Goal: Information Seeking & Learning: Find specific fact

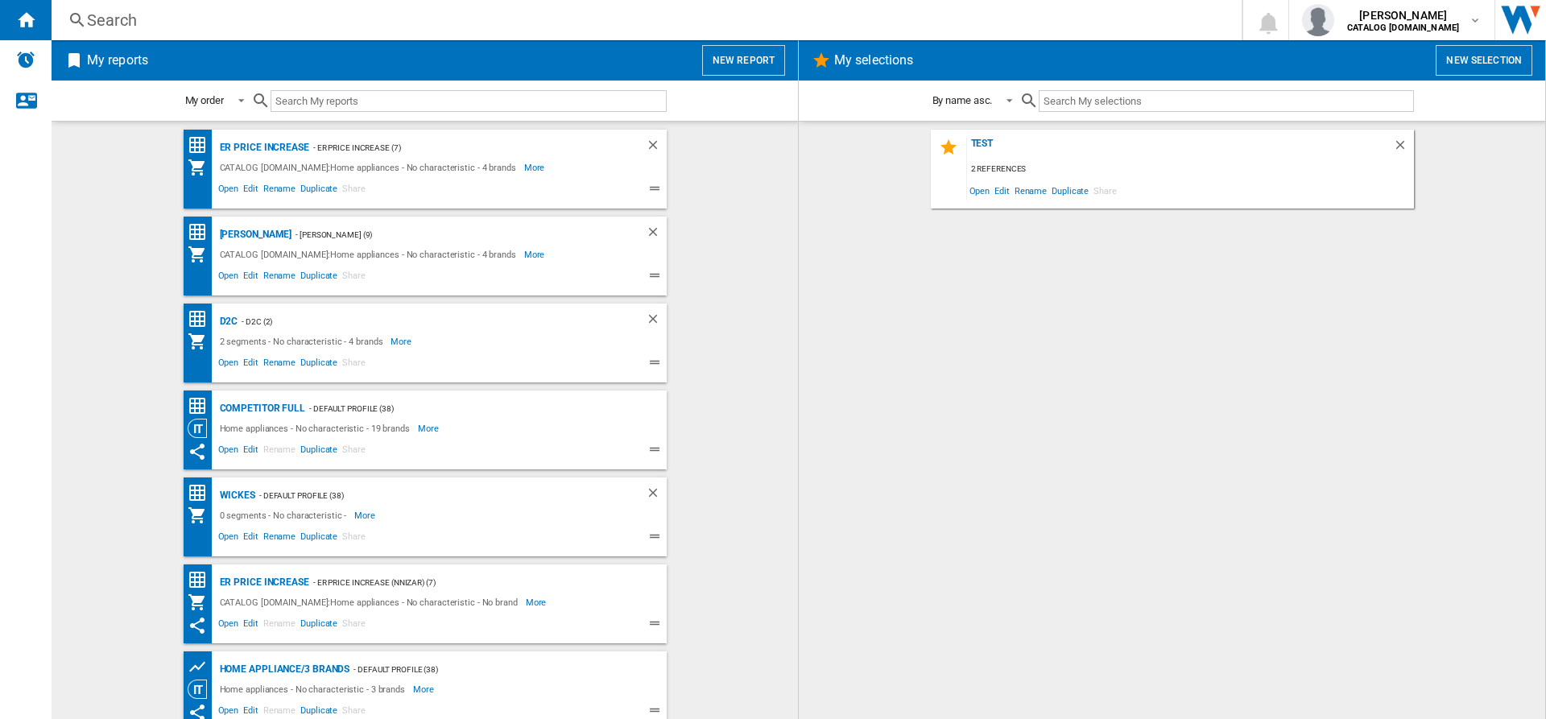
click at [428, 27] on div "Search" at bounding box center [643, 20] width 1113 height 23
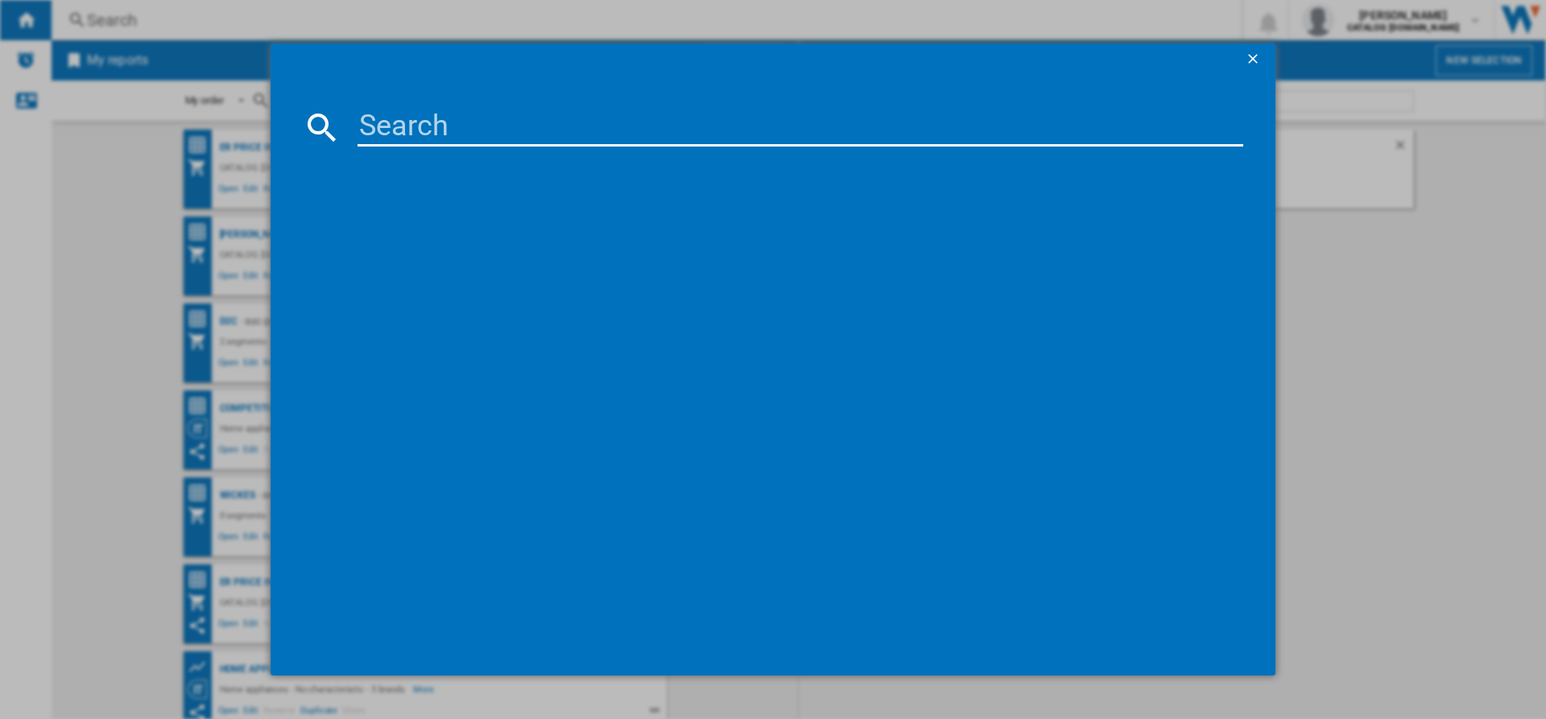
click at [427, 127] on input at bounding box center [800, 127] width 886 height 39
paste input "NCH84B03AZ"
type input "NCH84B03AZ"
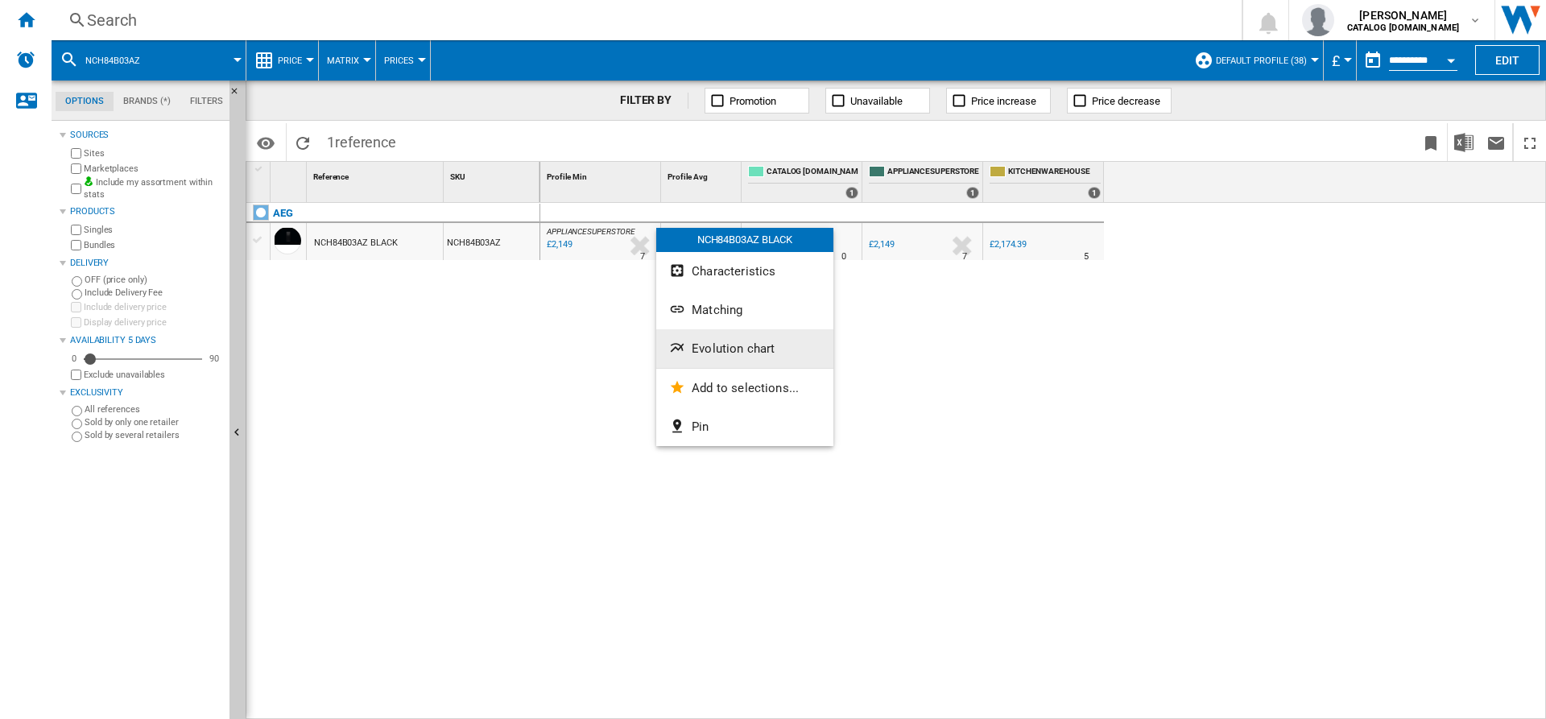
click at [700, 346] on span "Evolution chart" at bounding box center [733, 348] width 83 height 14
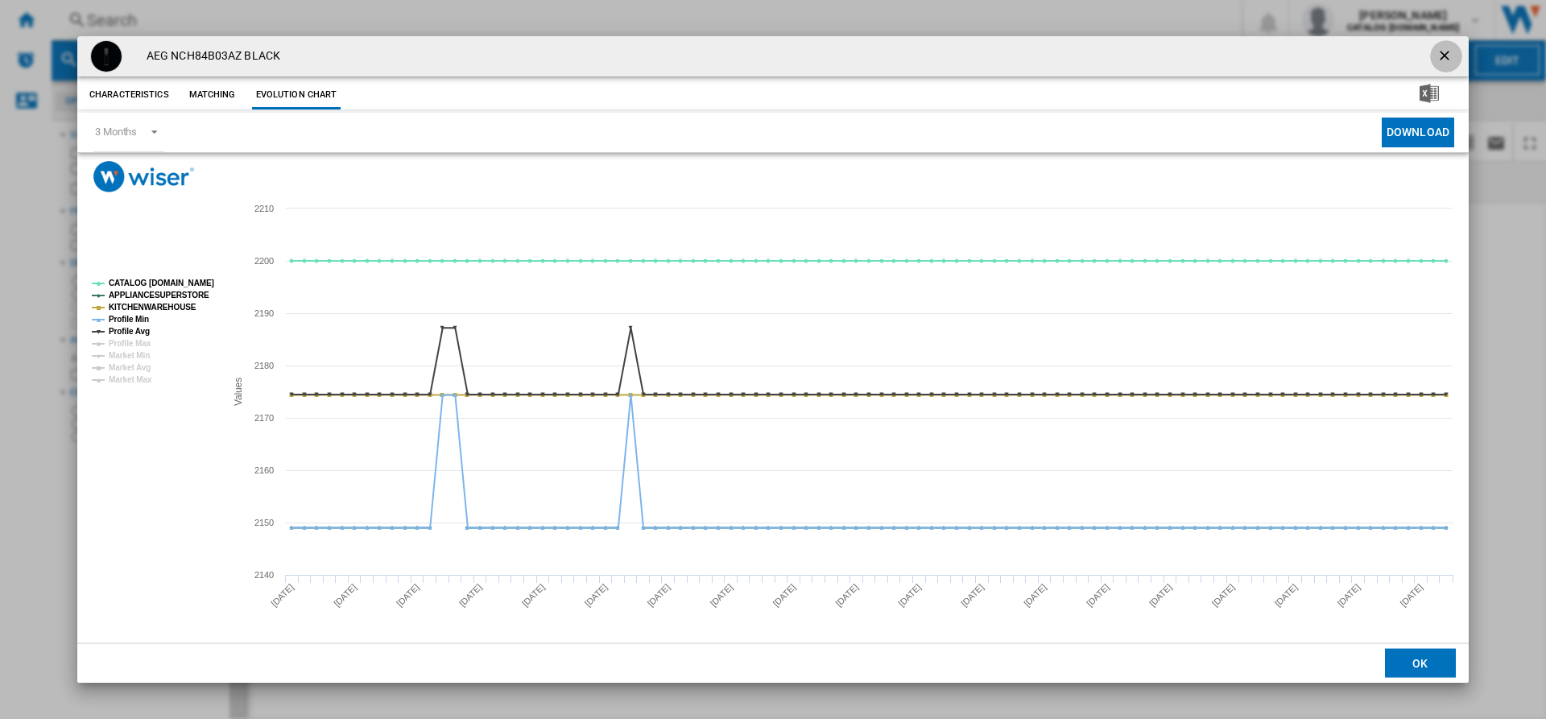
click at [1433, 56] on button "Product popup" at bounding box center [1446, 56] width 32 height 32
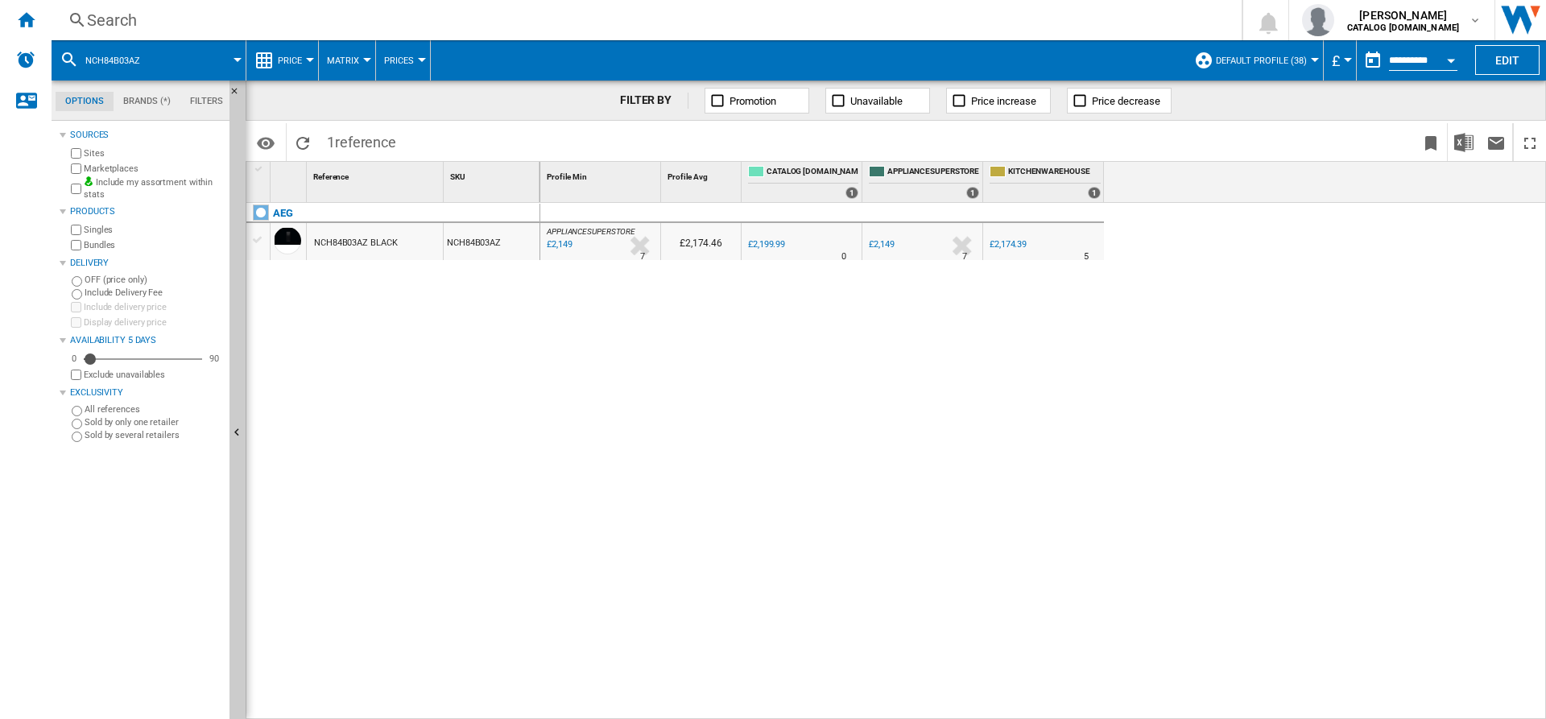
click at [368, 11] on div "Search" at bounding box center [643, 20] width 1113 height 23
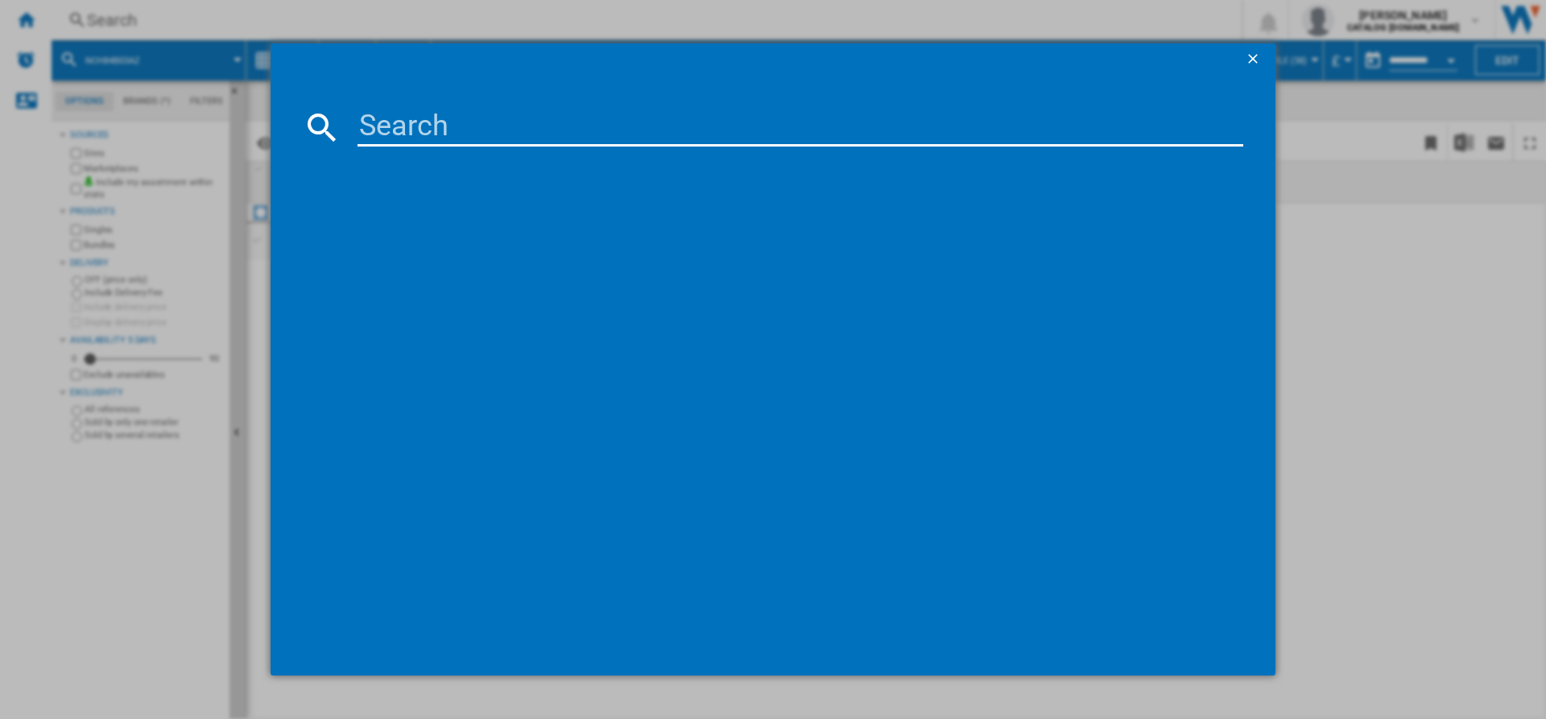
drag, startPoint x: 407, startPoint y: 147, endPoint x: 395, endPoint y: 128, distance: 22.8
click at [395, 128] on md-dialog-content at bounding box center [772, 376] width 1005 height 601
click at [395, 128] on input at bounding box center [800, 127] width 886 height 39
paste input "HGX75400SM"
type input "HGX75400SM"
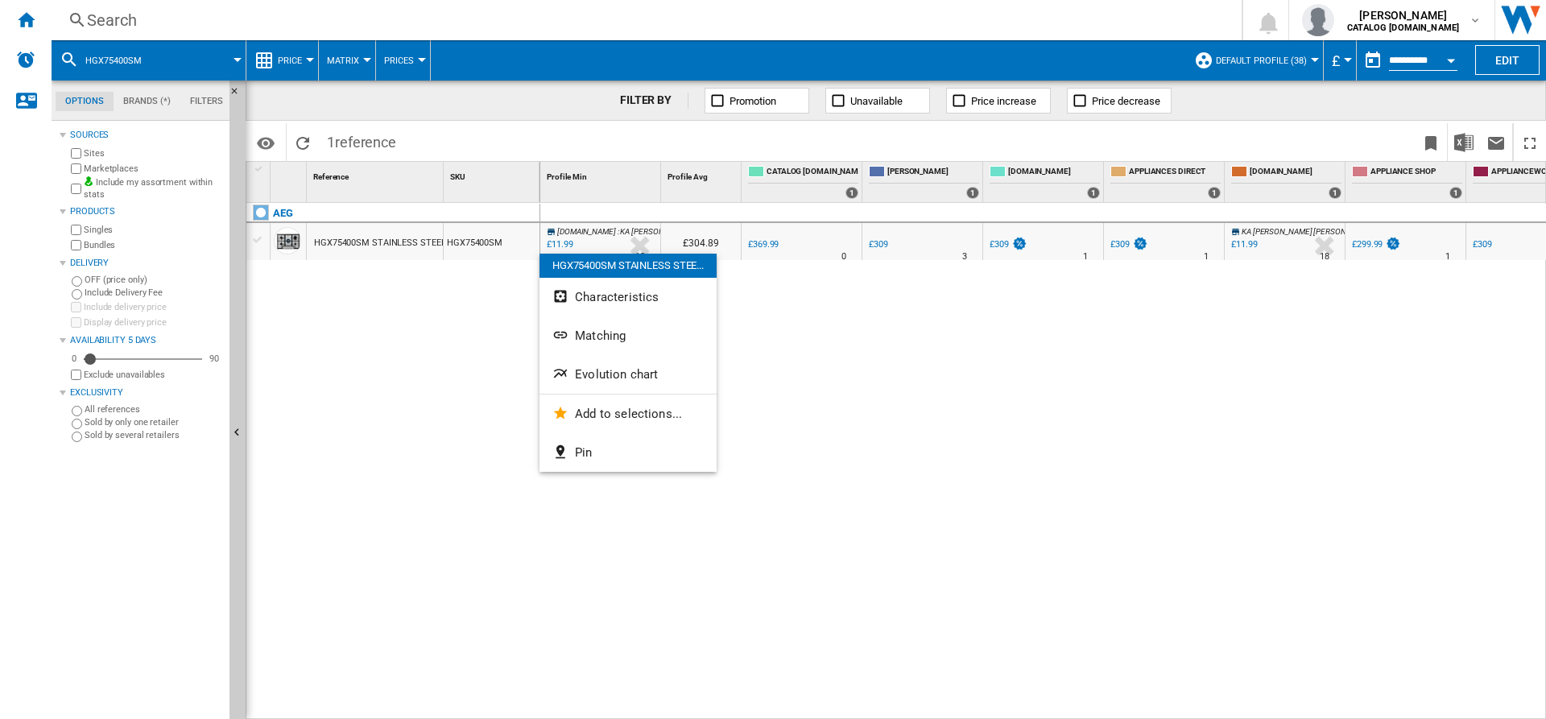
click at [1260, 234] on div at bounding box center [773, 359] width 1546 height 719
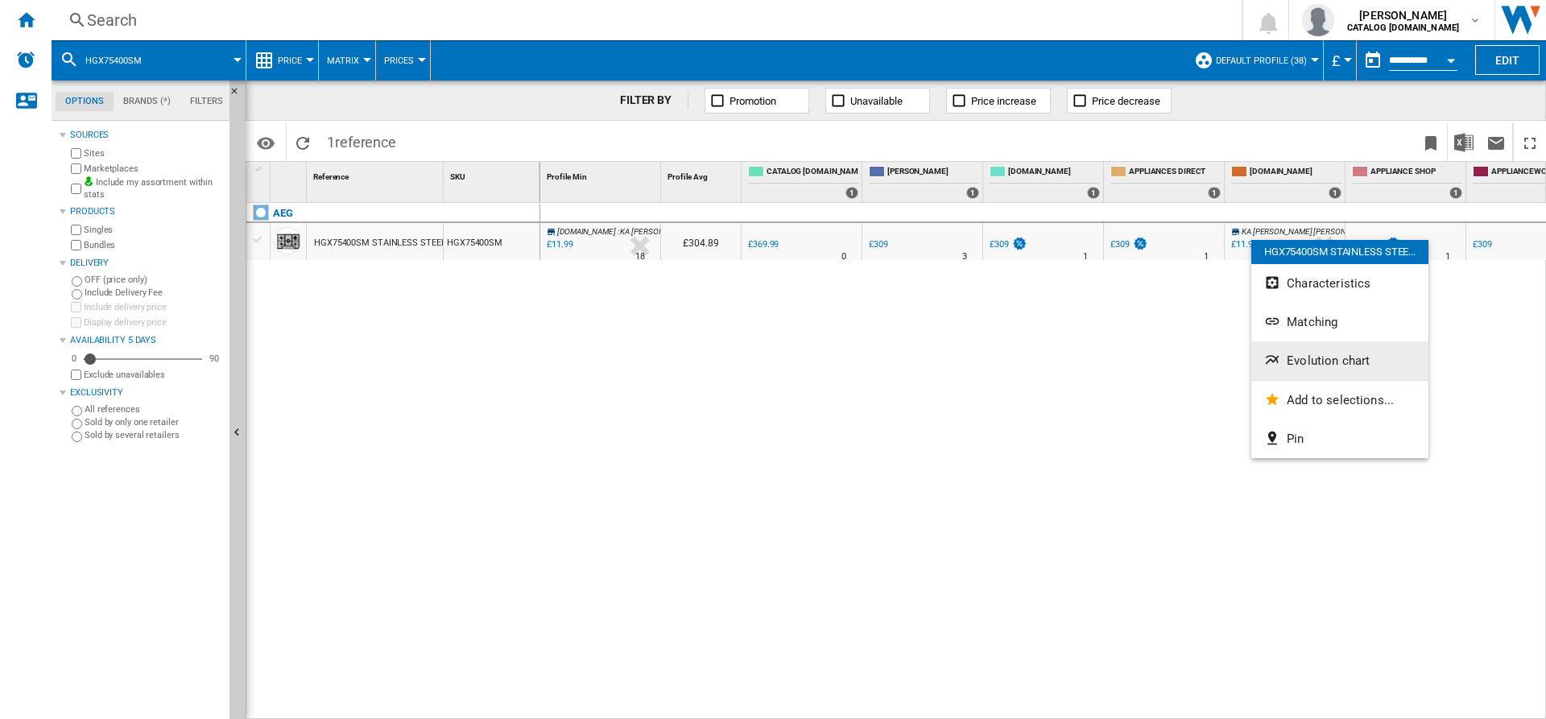
click at [1295, 369] on button "Evolution chart" at bounding box center [1339, 360] width 177 height 39
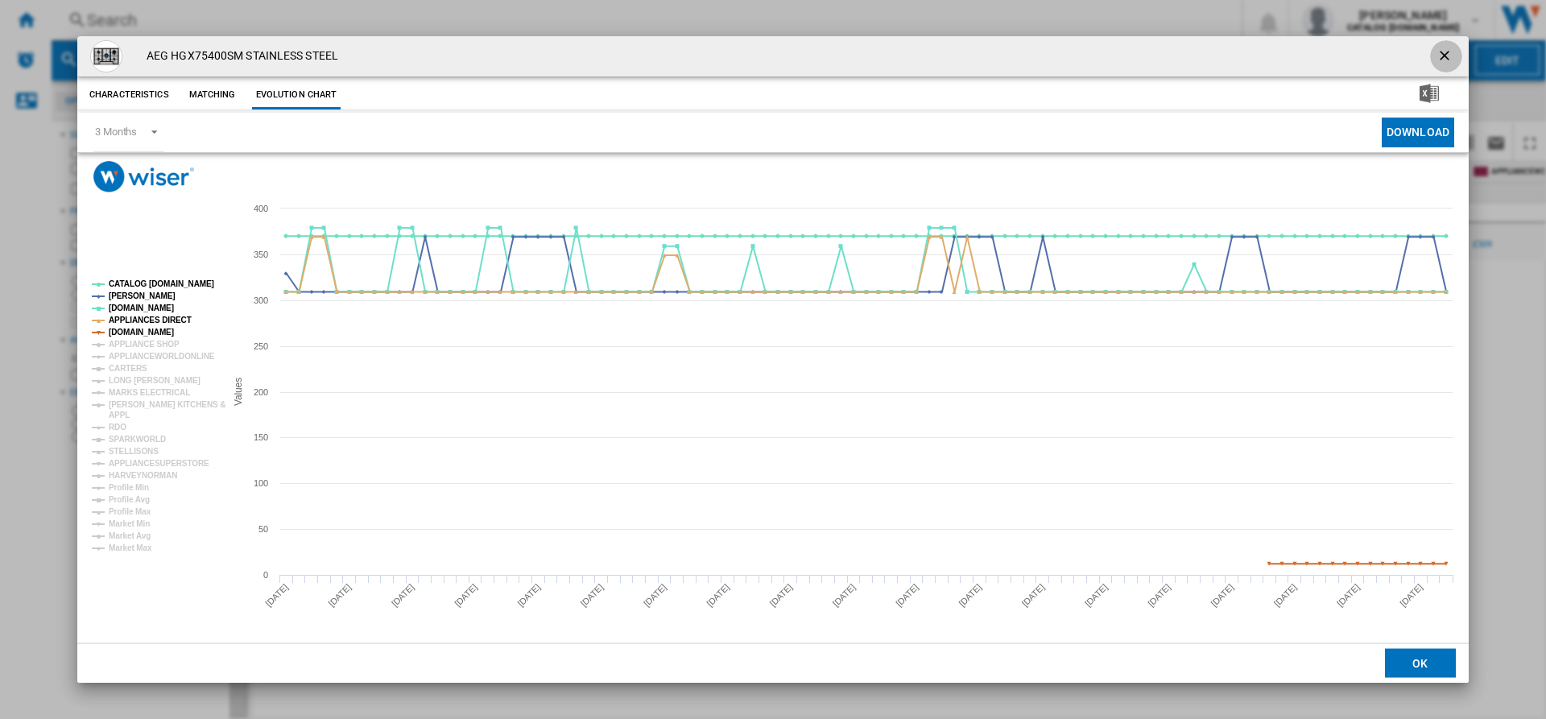
click at [1447, 56] on ng-md-icon "getI18NText('BUTTONS.CLOSE_DIALOG')" at bounding box center [1445, 56] width 19 height 19
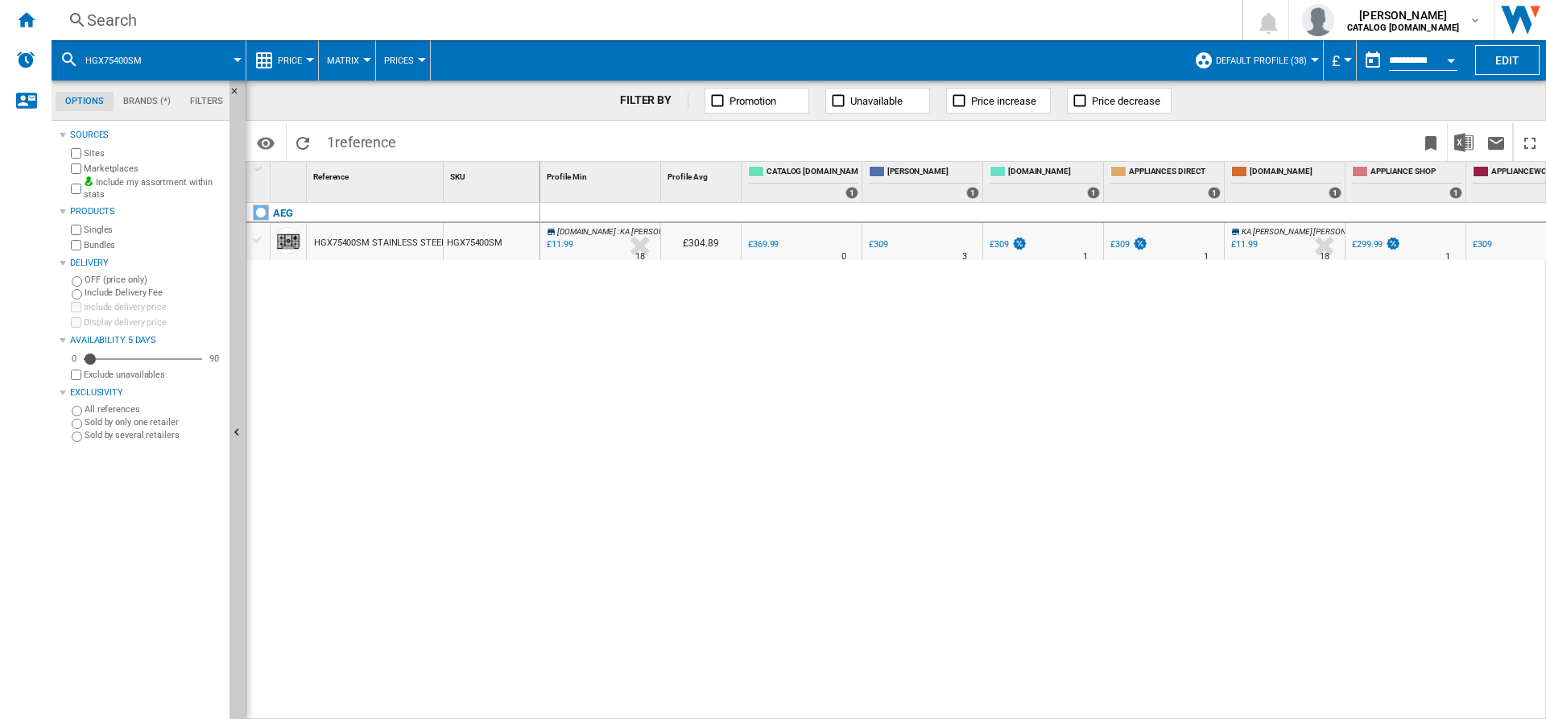
click at [1260, 227] on span "KA [PERSON_NAME] [PERSON_NAME]" at bounding box center [1306, 231] width 131 height 9
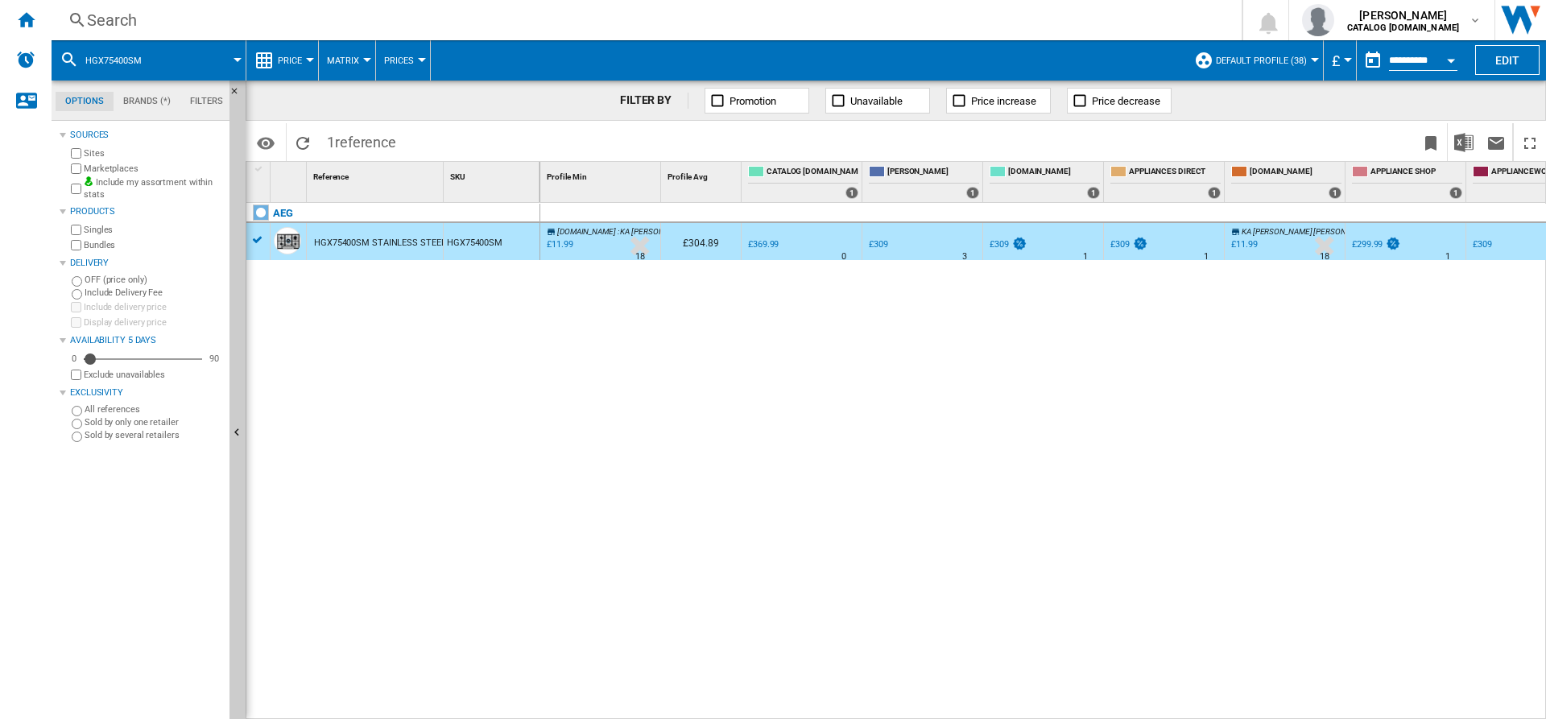
click at [1252, 236] on span "KA [PERSON_NAME] [PERSON_NAME]" at bounding box center [1306, 231] width 131 height 9
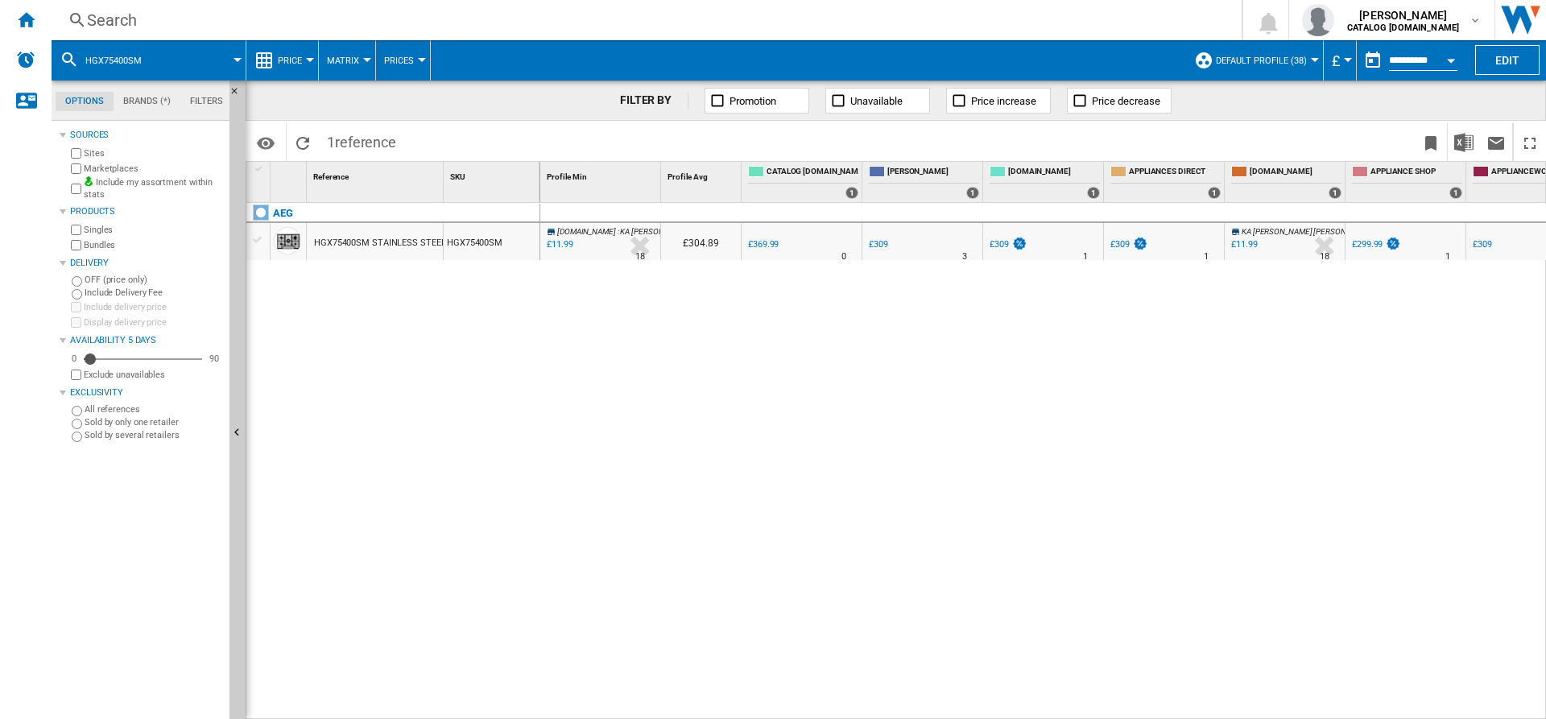
click at [1247, 241] on div "£11.99" at bounding box center [1244, 244] width 26 height 10
